Goal: Information Seeking & Learning: Learn about a topic

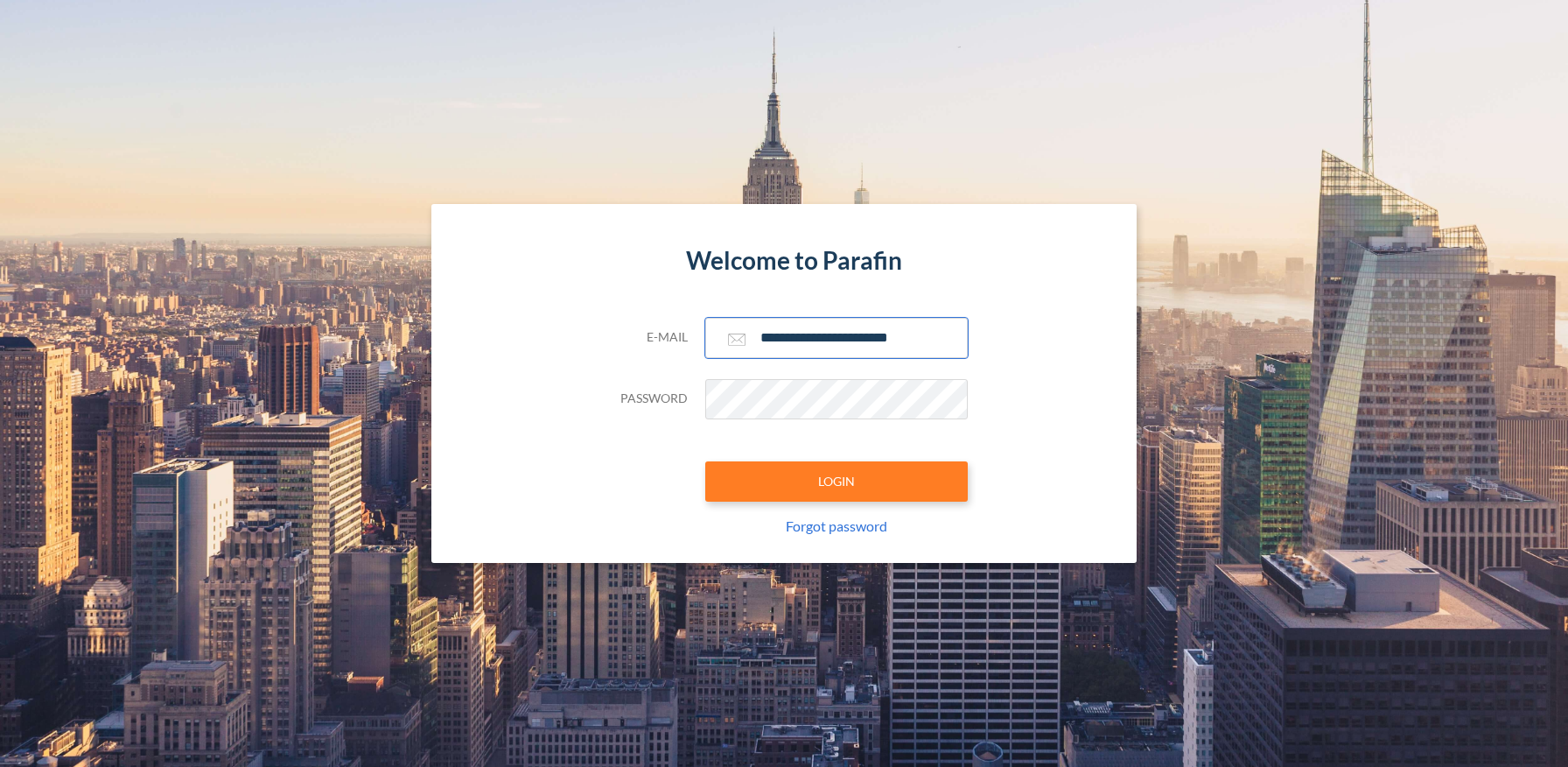
type input "**********"
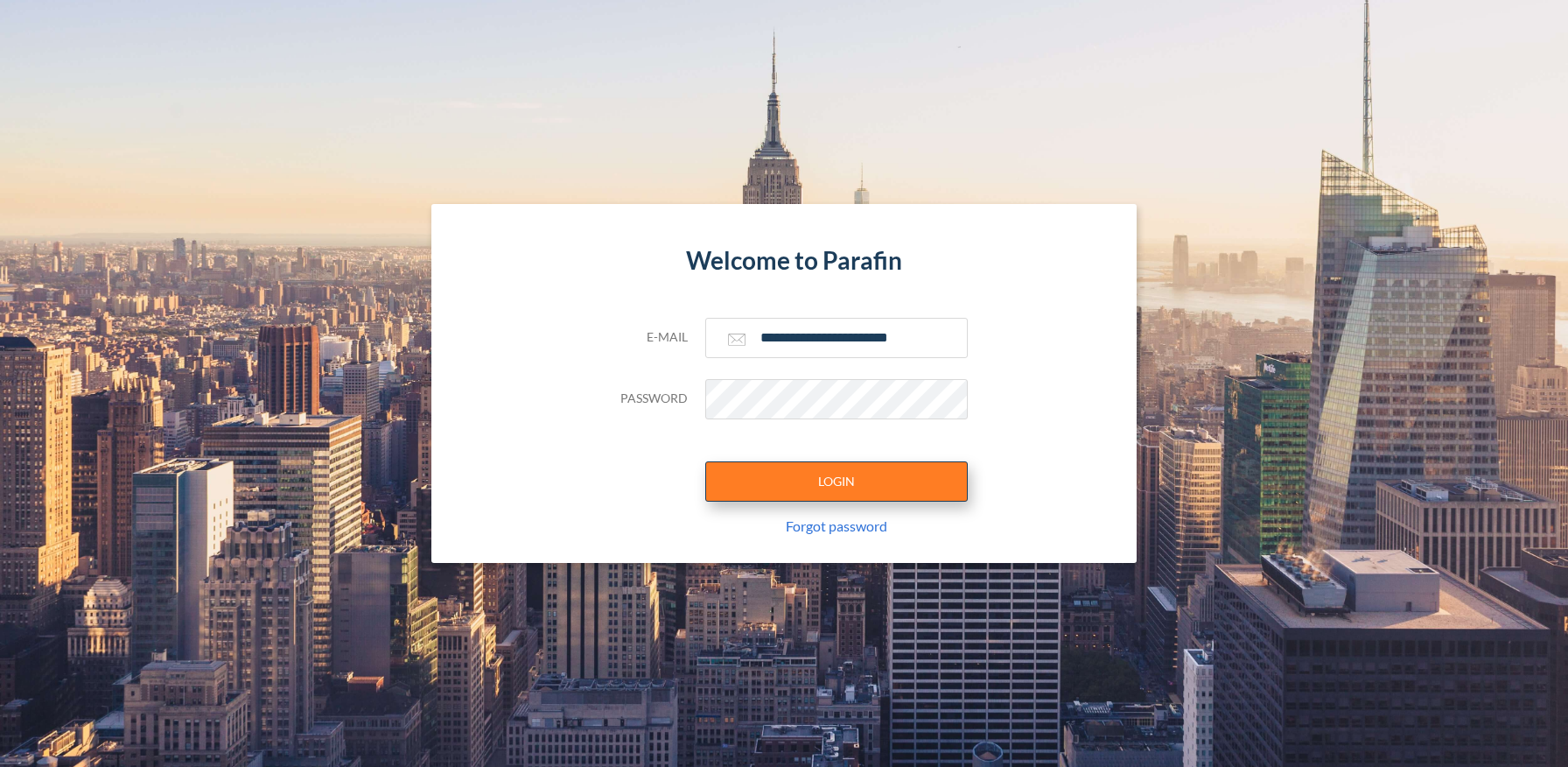
click at [835, 481] on button "LOGIN" at bounding box center [836, 481] width 262 height 40
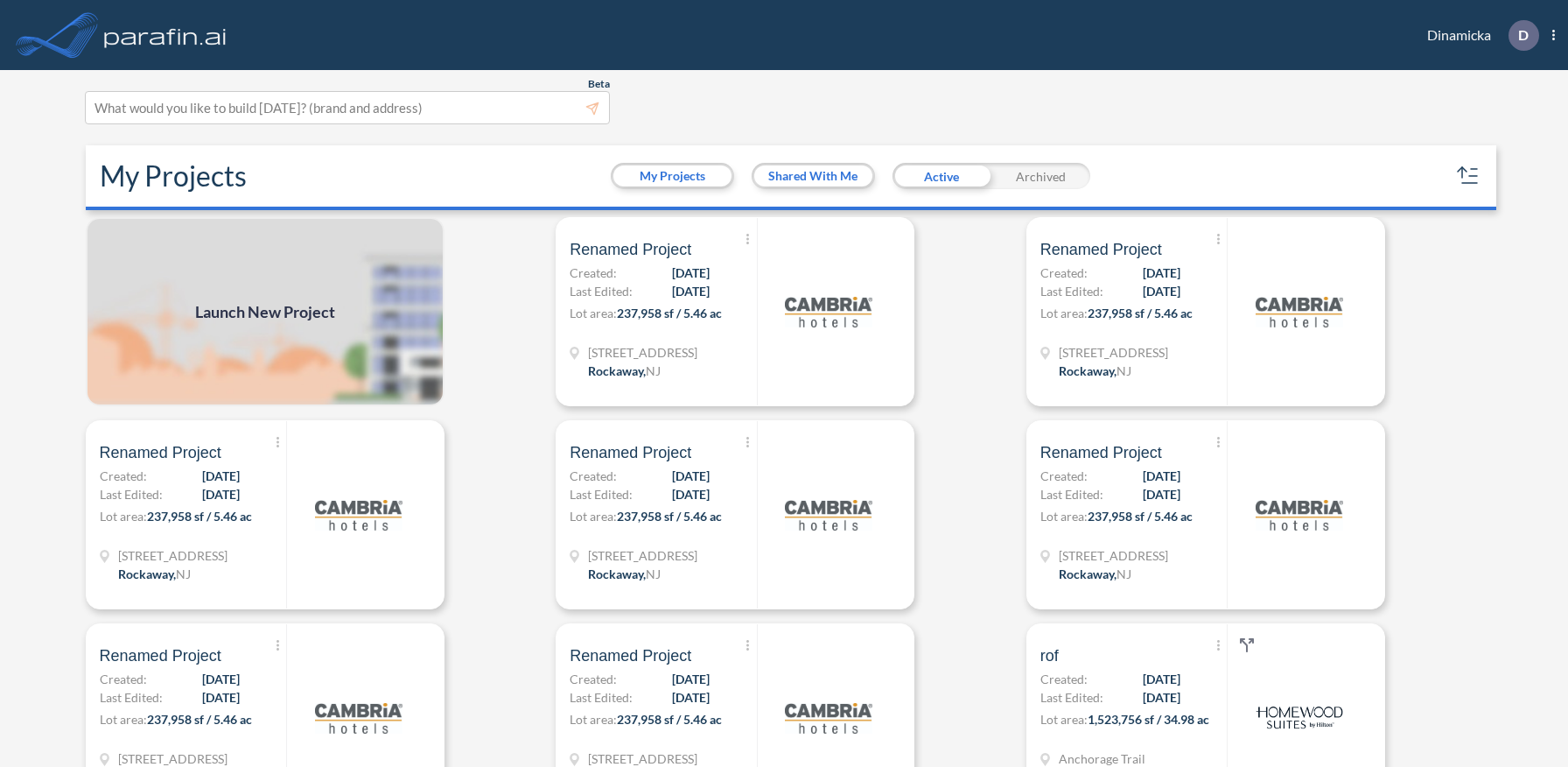
scroll to position [5, 0]
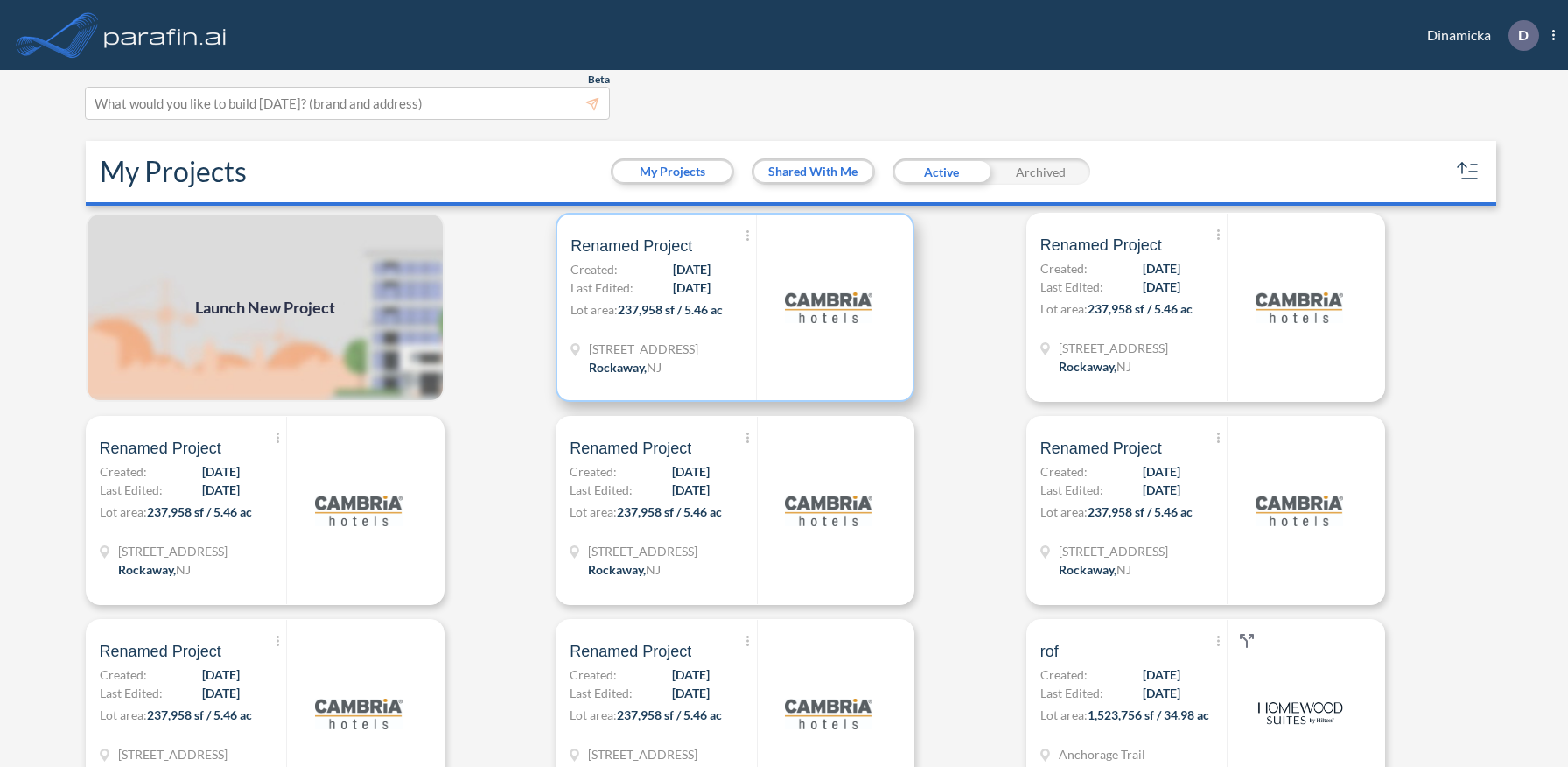
click at [735, 306] on p "Lot area: 237,958 sf / 5.46 ac" at bounding box center [663, 313] width 186 height 25
